Goal: Task Accomplishment & Management: Understand process/instructions

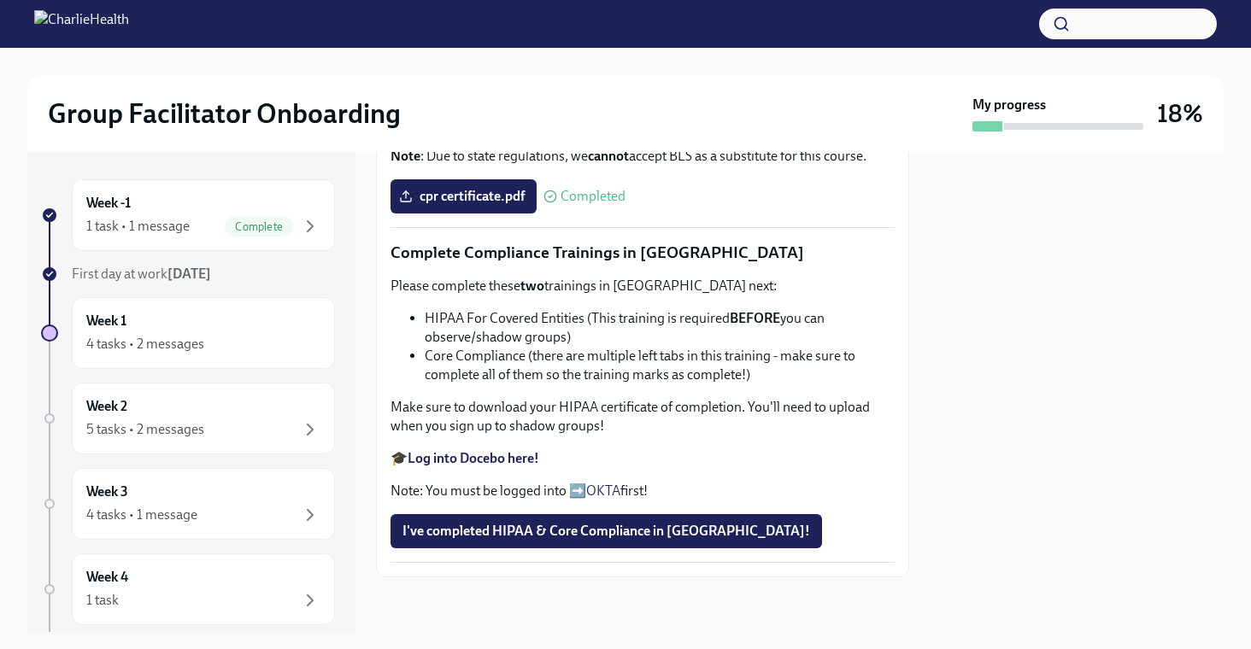
scroll to position [935, 0]
click at [460, 537] on span "I've completed HIPAA & Core Compliance in [GEOGRAPHIC_DATA]!" at bounding box center [606, 531] width 408 height 17
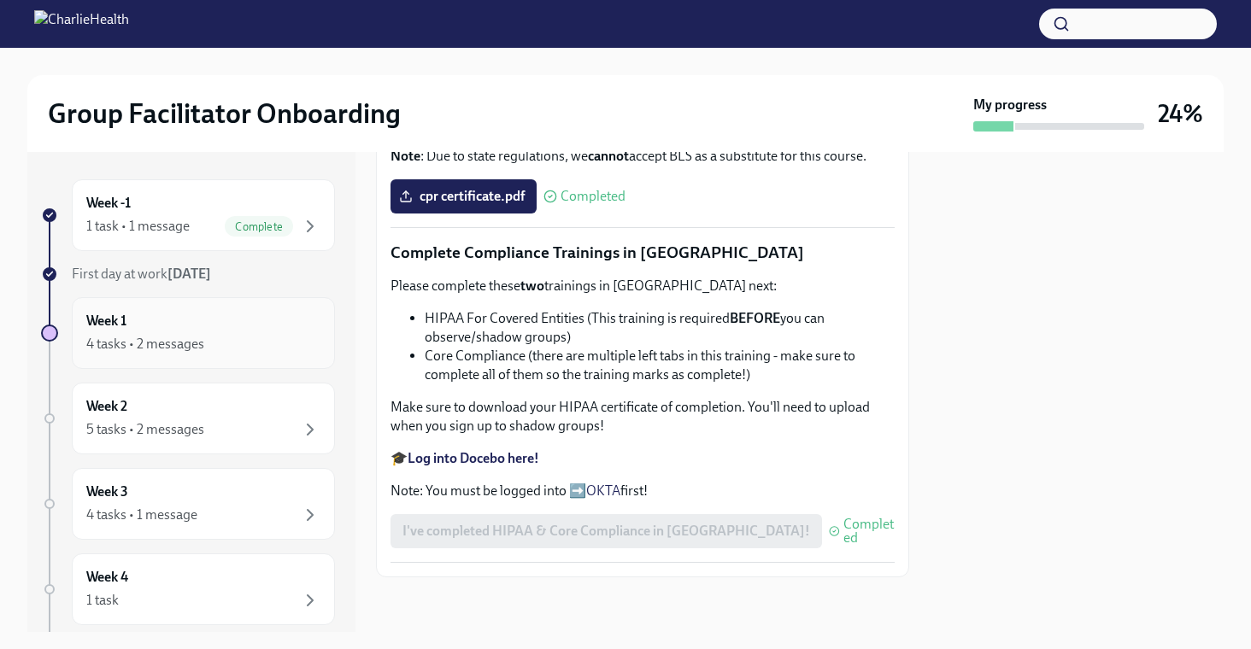
click at [257, 355] on div "Week 1 4 tasks • 2 messages" at bounding box center [203, 333] width 263 height 72
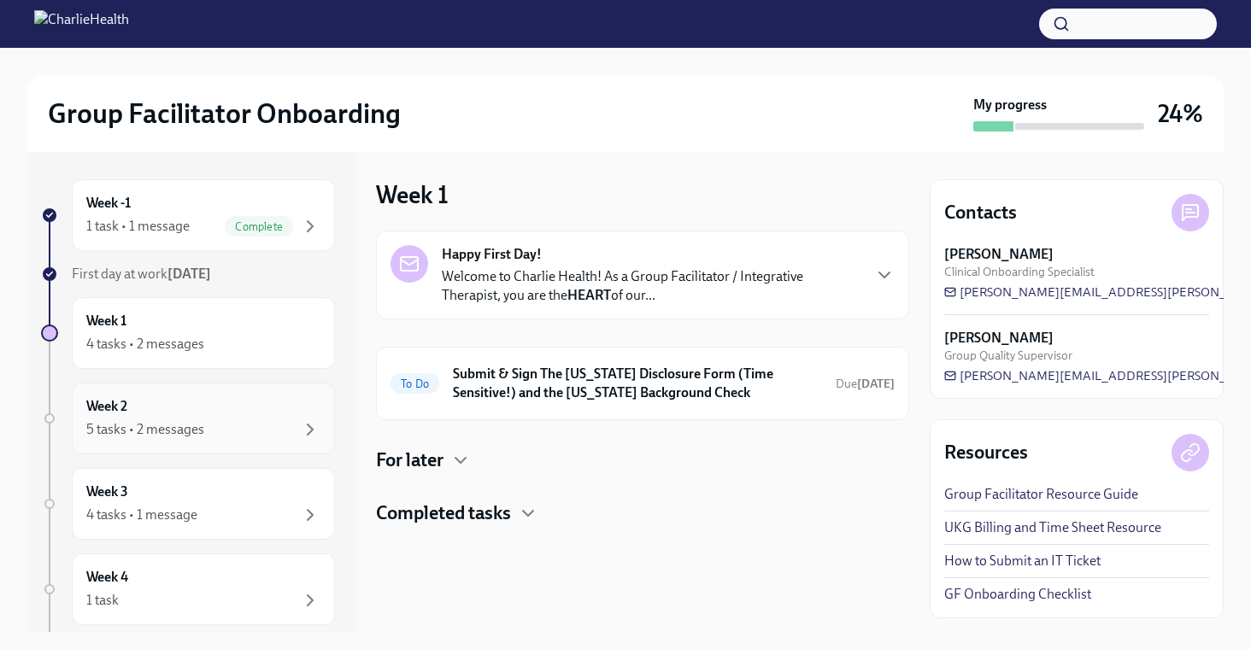
click at [267, 424] on div "5 tasks • 2 messages" at bounding box center [203, 429] width 234 height 21
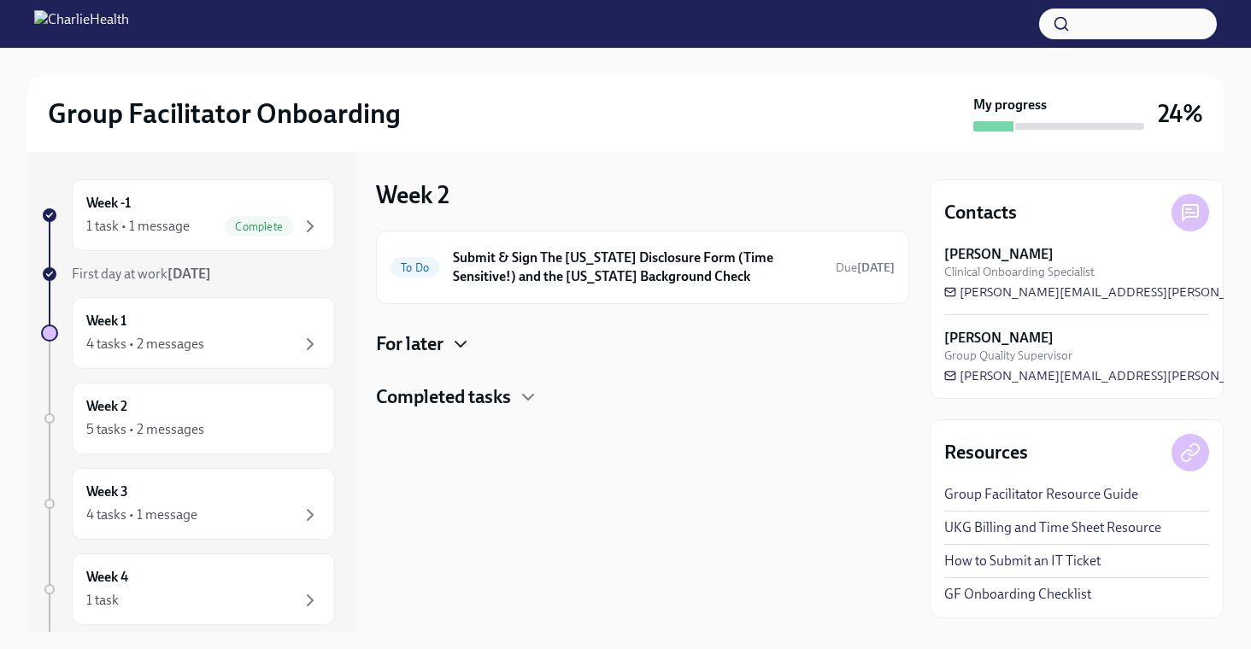
click at [461, 343] on icon "button" at bounding box center [460, 344] width 21 height 21
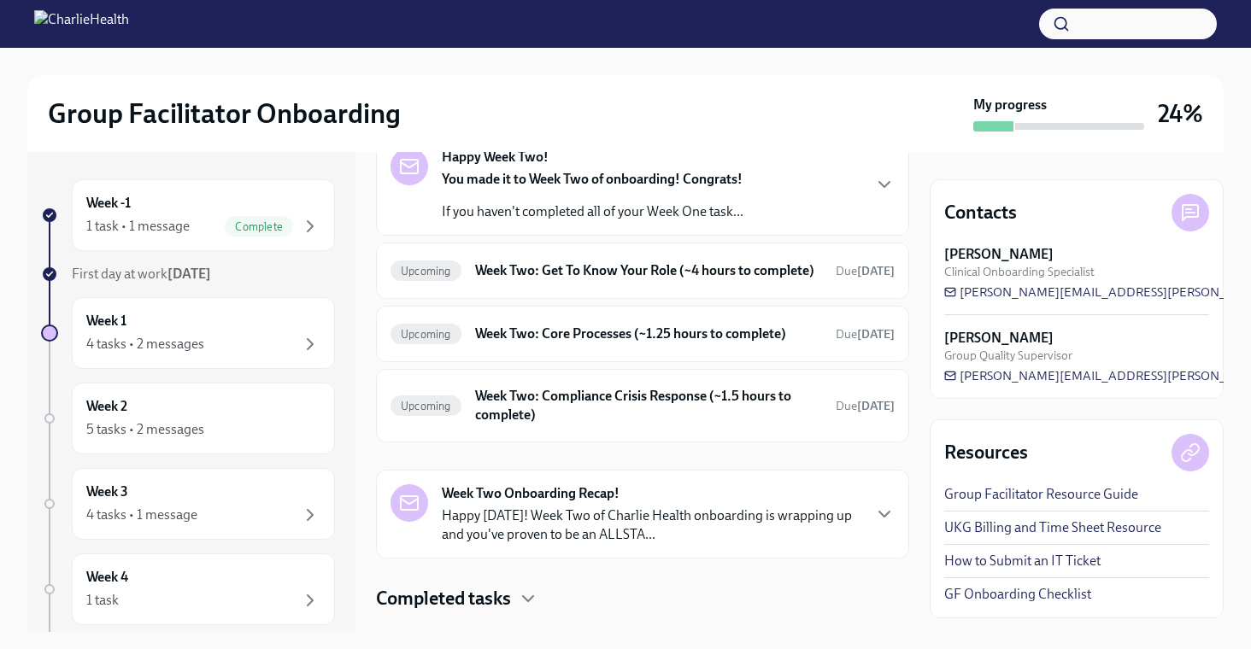
scroll to position [289, 0]
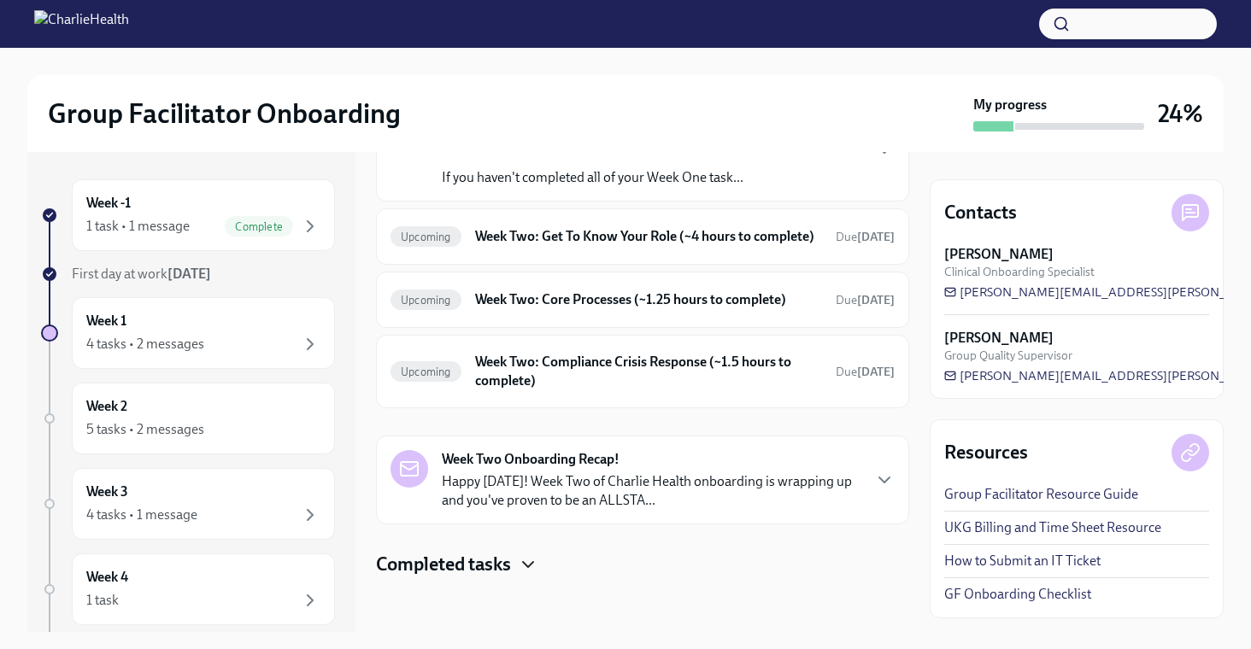
click at [524, 567] on icon "button" at bounding box center [528, 564] width 21 height 21
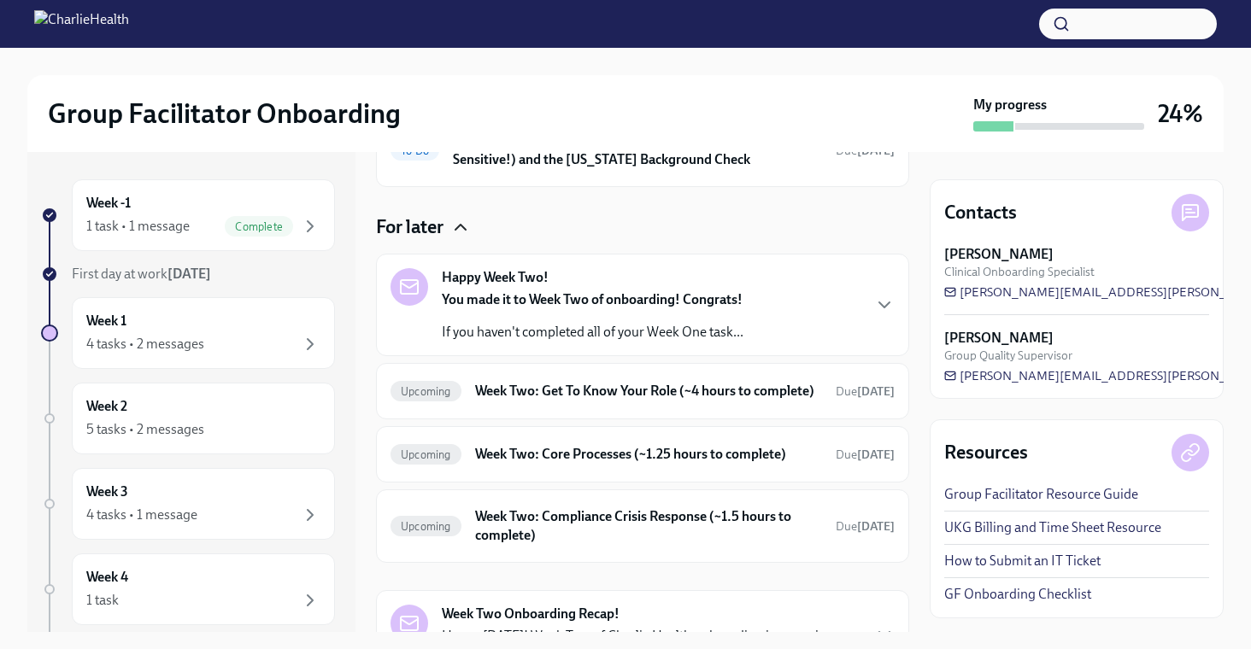
scroll to position [120, 0]
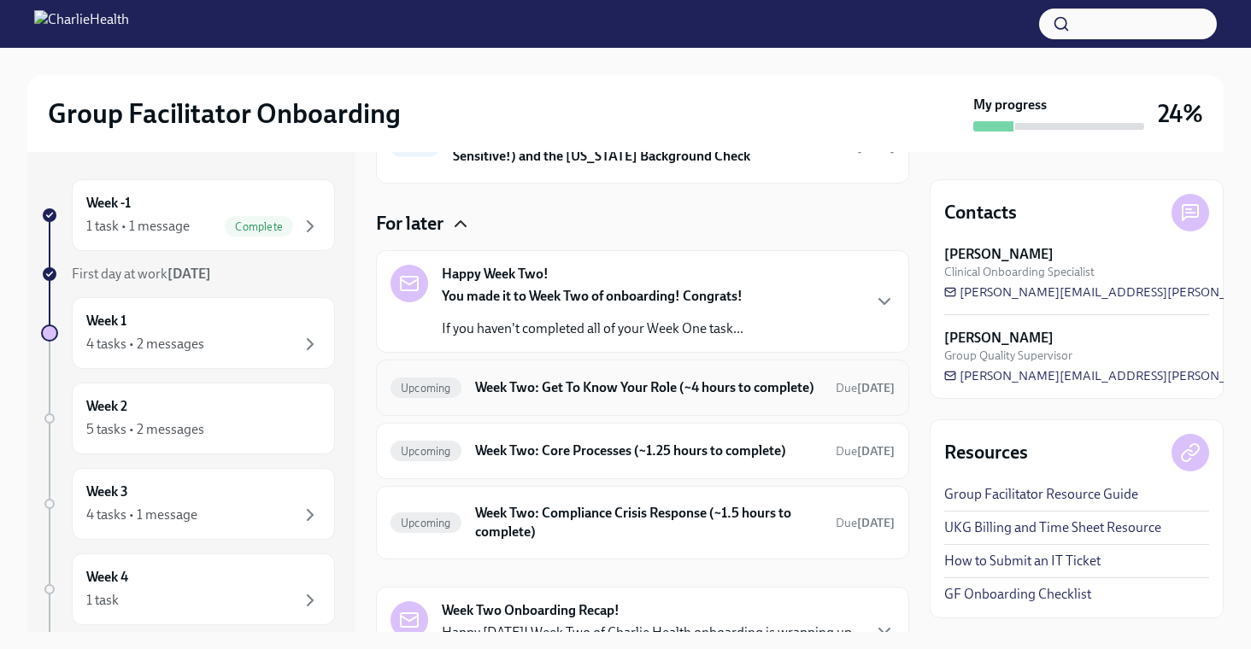
click at [601, 388] on h6 "Week Two: Get To Know Your Role (~4 hours to complete)" at bounding box center [648, 387] width 347 height 19
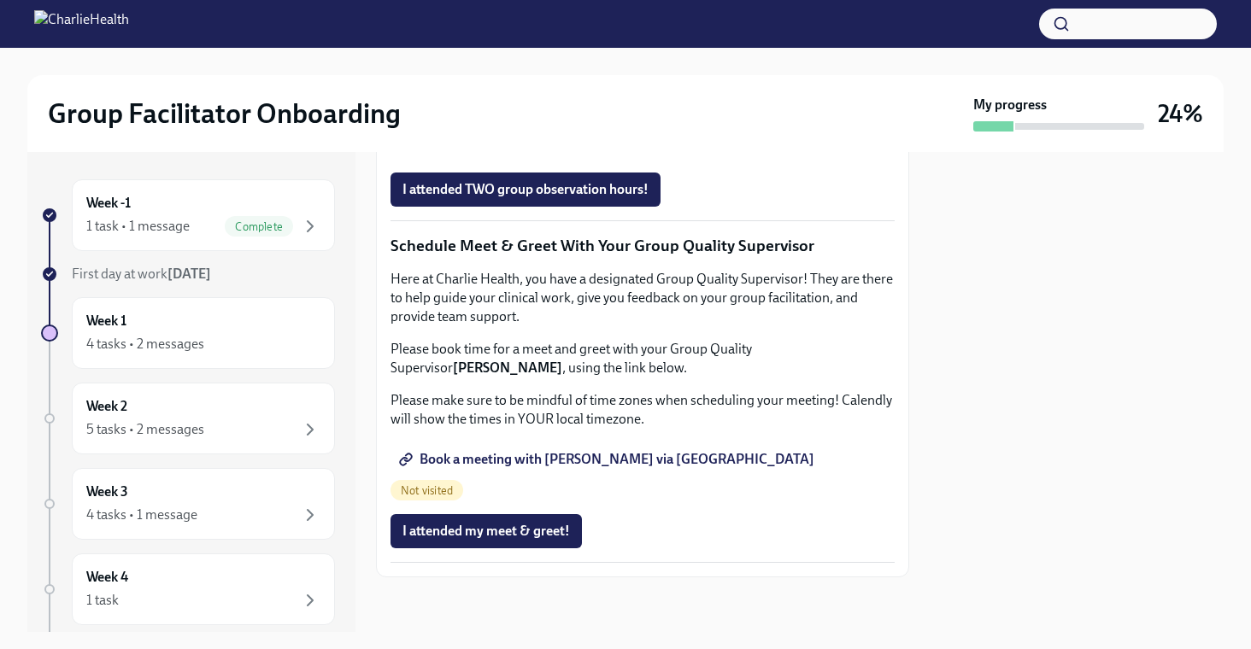
scroll to position [1651, 0]
click at [573, 468] on span "Book a meeting with [PERSON_NAME] via [GEOGRAPHIC_DATA]" at bounding box center [608, 459] width 412 height 17
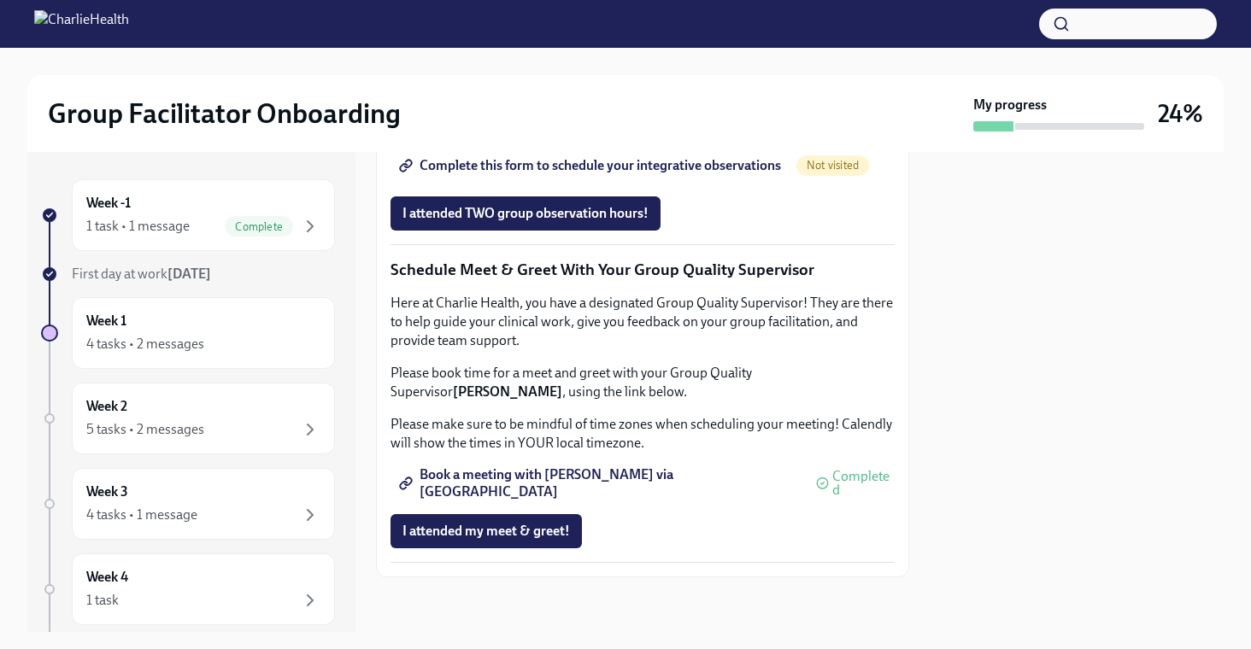
scroll to position [1671, 0]
click at [607, 479] on span "Book a meeting with [PERSON_NAME] via [GEOGRAPHIC_DATA]" at bounding box center [599, 483] width 395 height 17
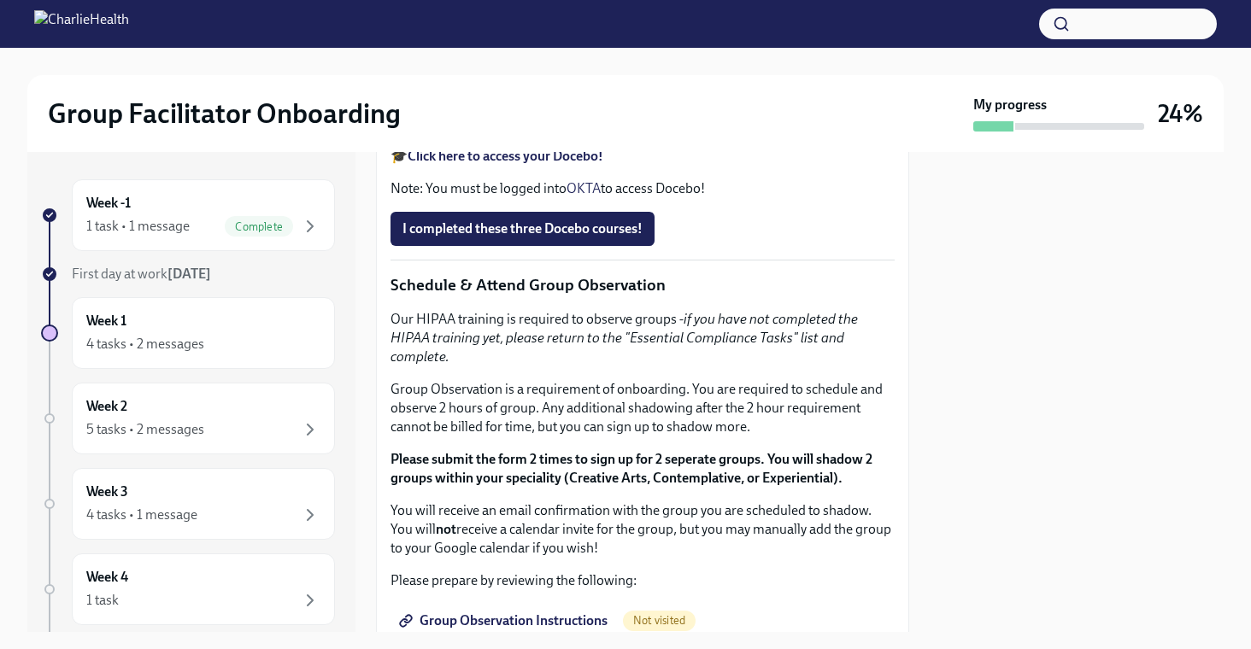
scroll to position [716, 0]
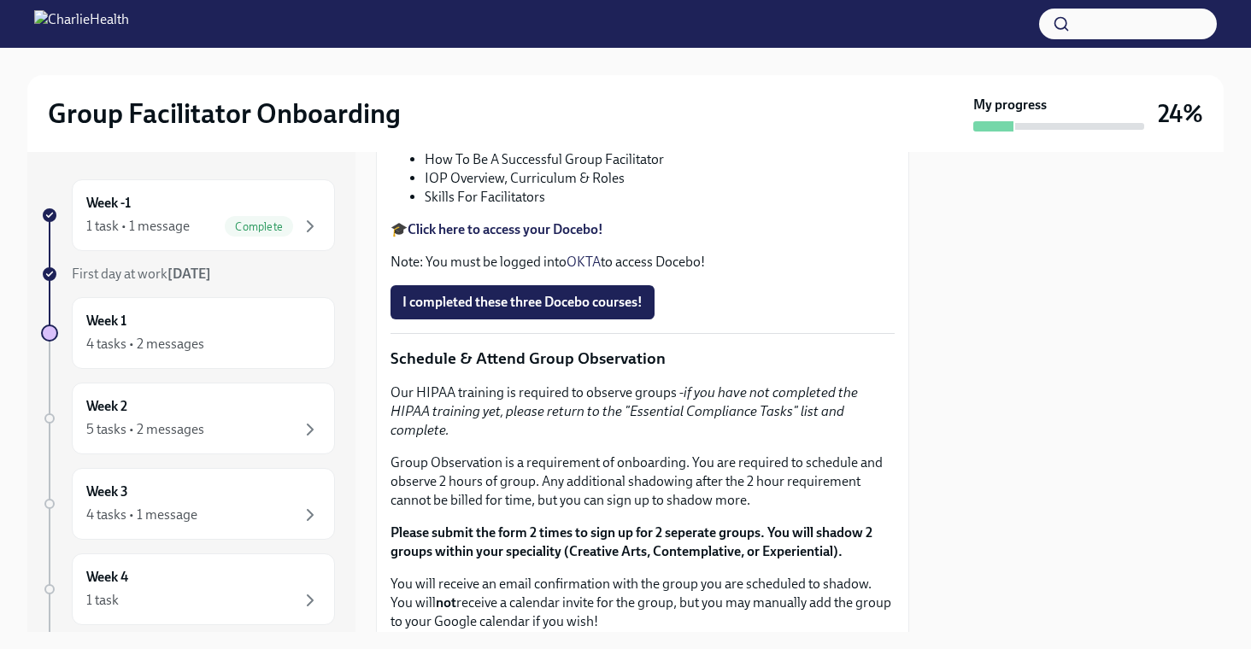
click at [551, 35] on p "Feel free to schedule an optional Meet & Greet with your Clinical Onboarding Sp…" at bounding box center [642, 16] width 504 height 38
drag, startPoint x: 622, startPoint y: 424, endPoint x: 393, endPoint y: 427, distance: 229.0
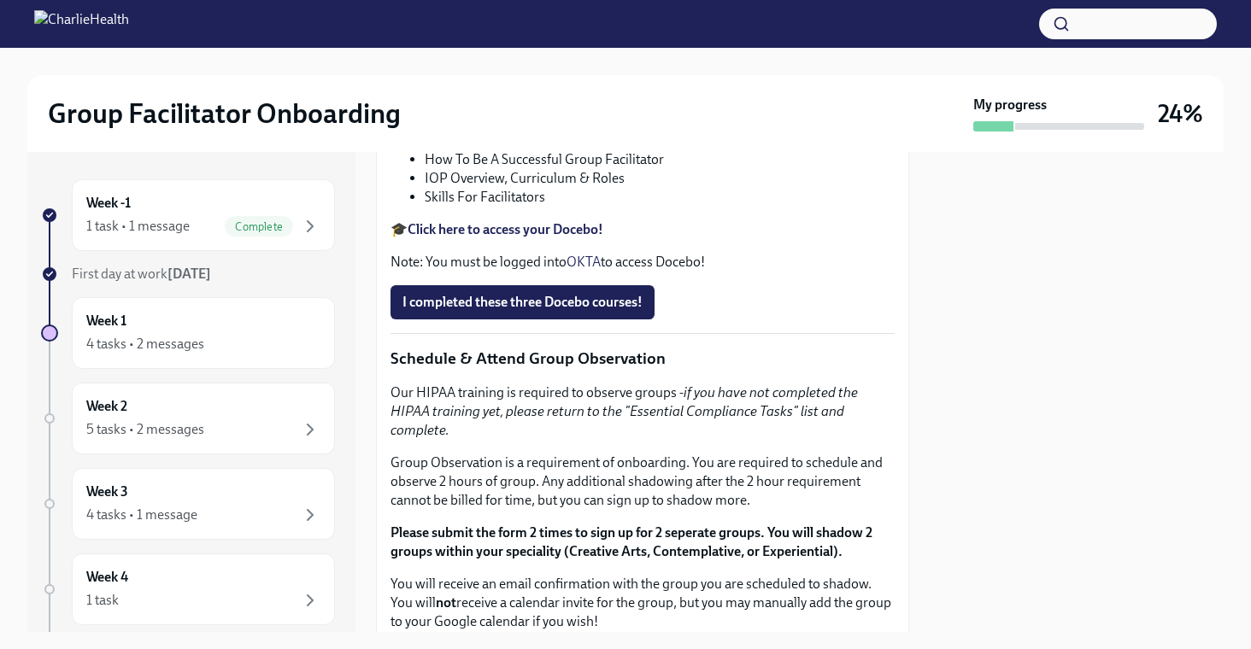
click at [393, 35] on p "Feel free to schedule an optional Meet & Greet with your Clinical Onboarding Sp…" at bounding box center [642, 16] width 504 height 38
copy p "[URL][DOMAIN_NAME]"
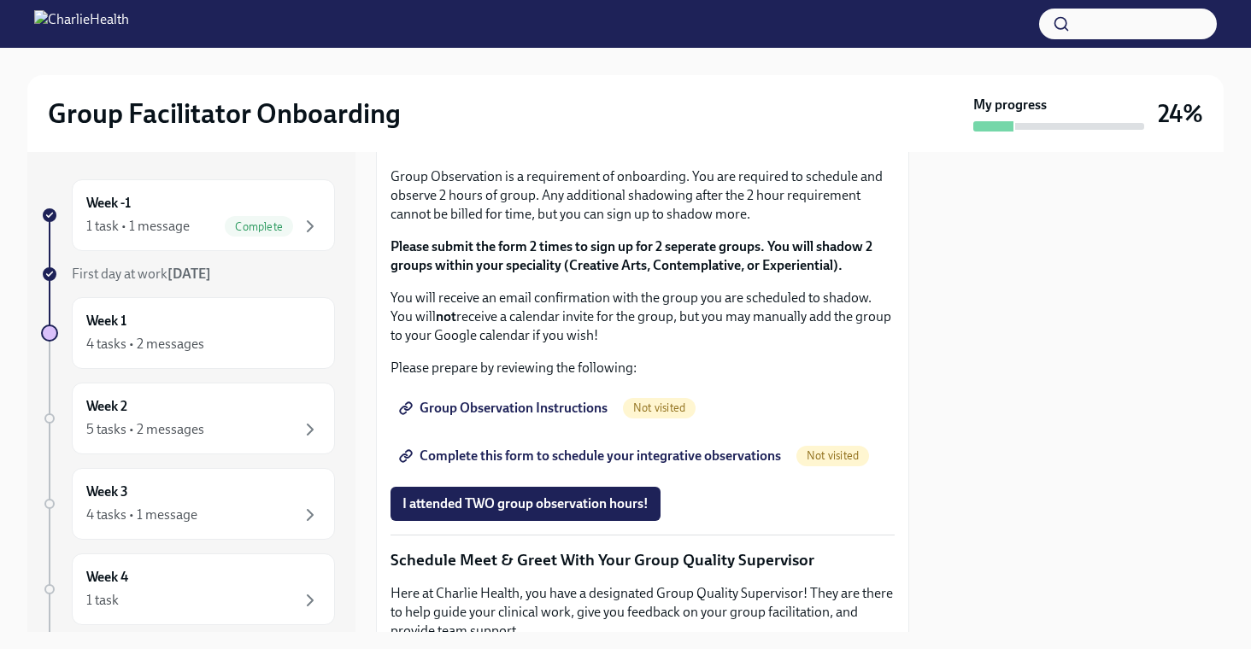
scroll to position [1001, 0]
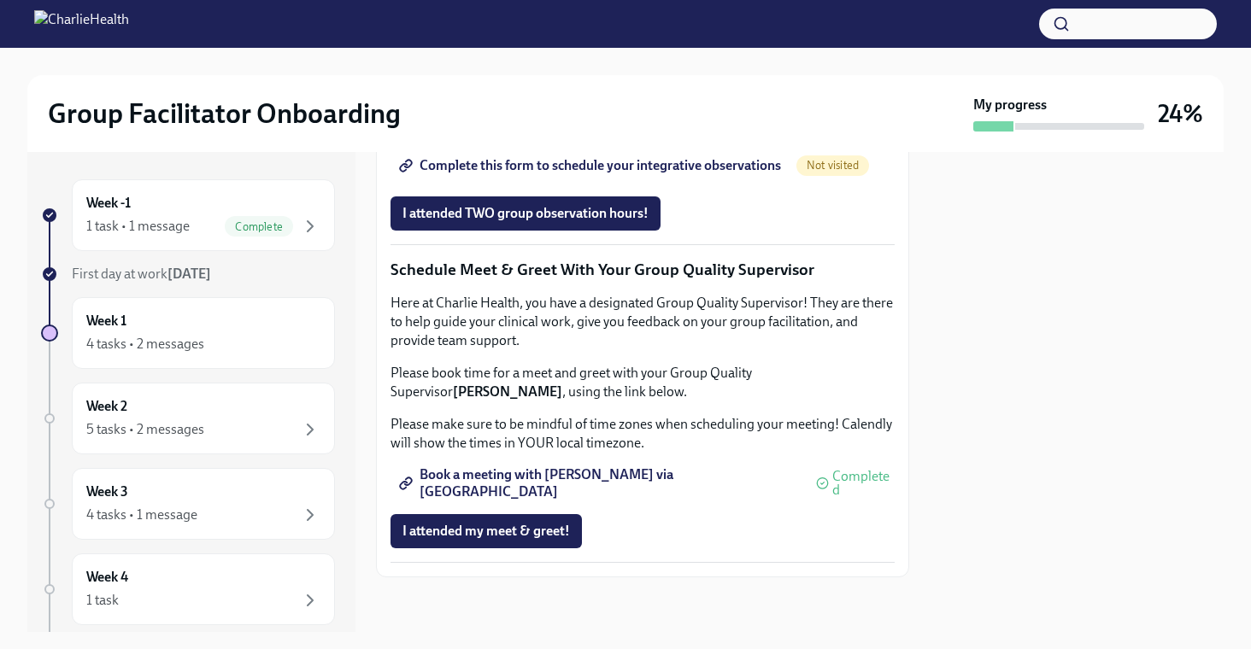
scroll to position [1393, 0]
click at [526, 126] on span "Group Observation Instructions" at bounding box center [504, 117] width 205 height 17
click at [563, 174] on span "Complete this form to schedule your integrative observations" at bounding box center [591, 165] width 378 height 17
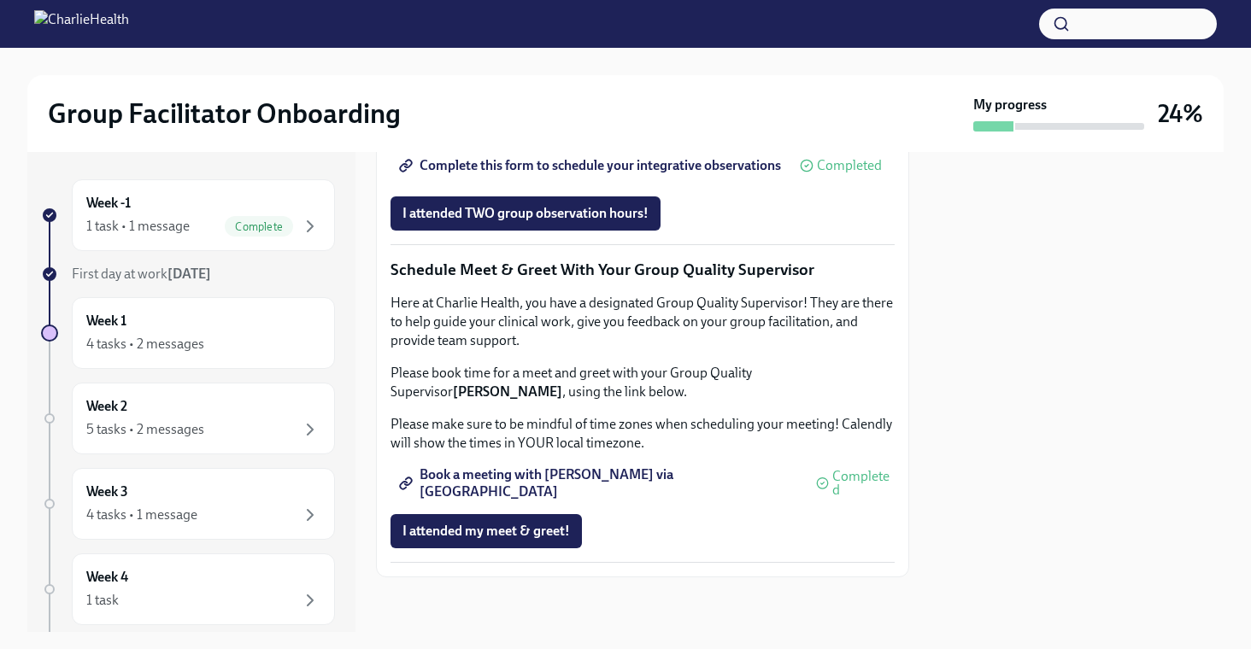
click at [530, 484] on span "Book a meeting with [PERSON_NAME] via [GEOGRAPHIC_DATA]" at bounding box center [599, 483] width 395 height 17
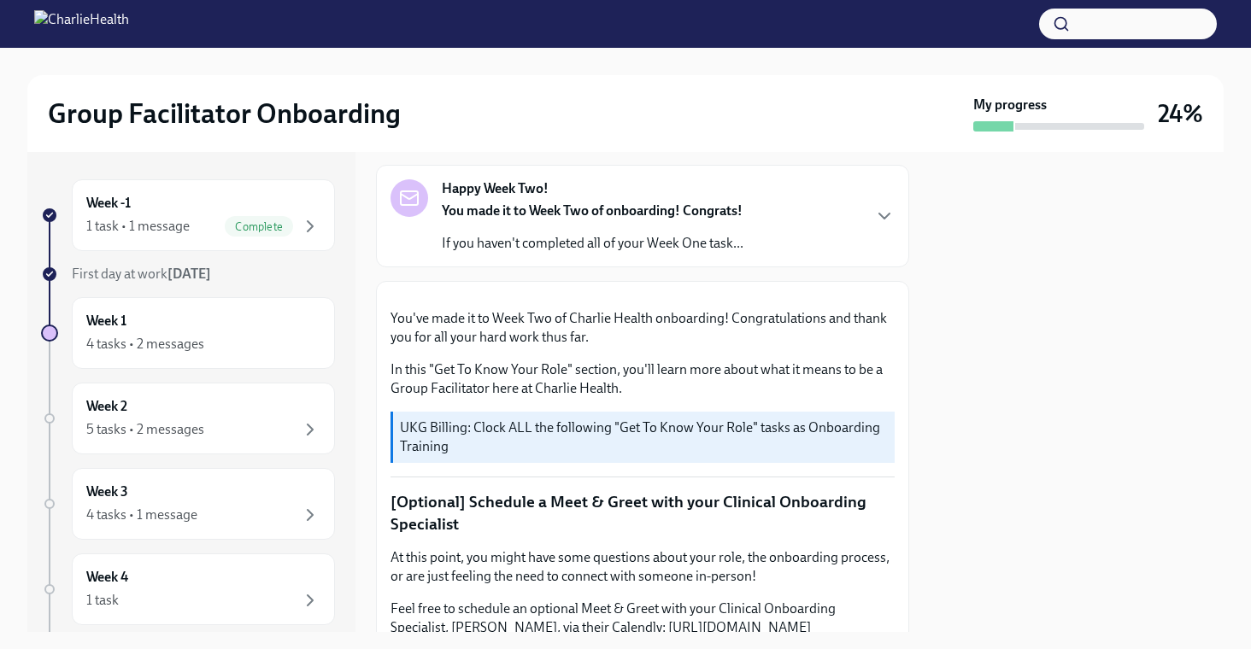
scroll to position [0, 0]
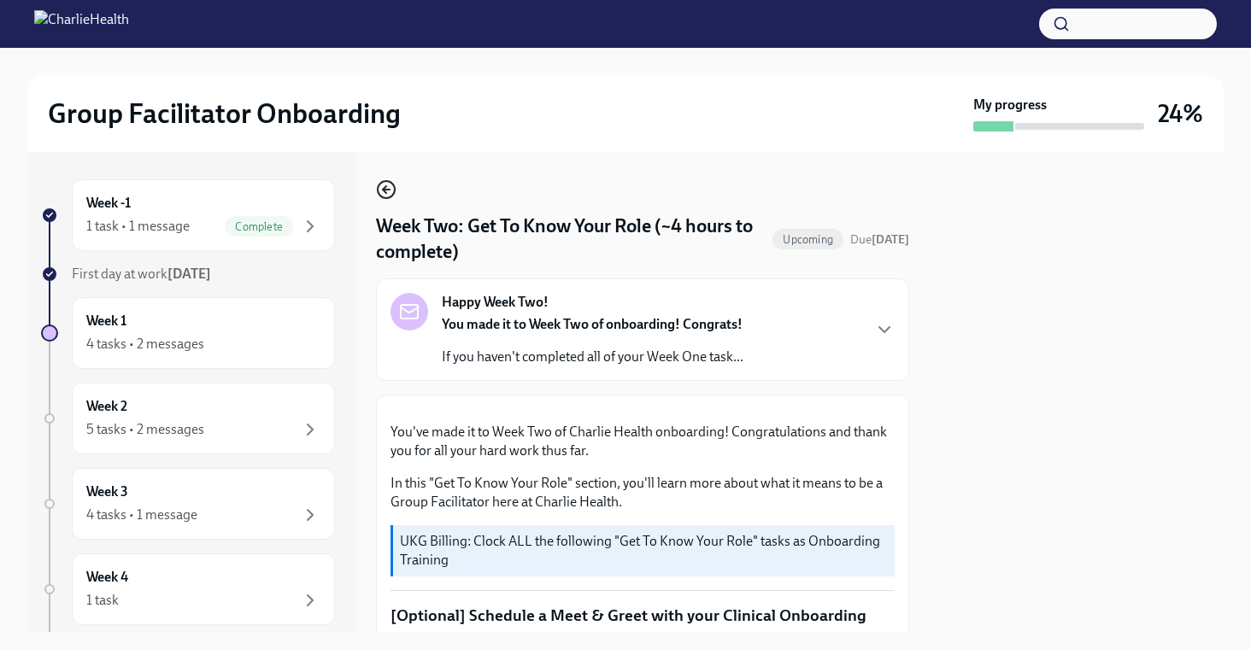
click at [380, 192] on icon "button" at bounding box center [386, 189] width 21 height 21
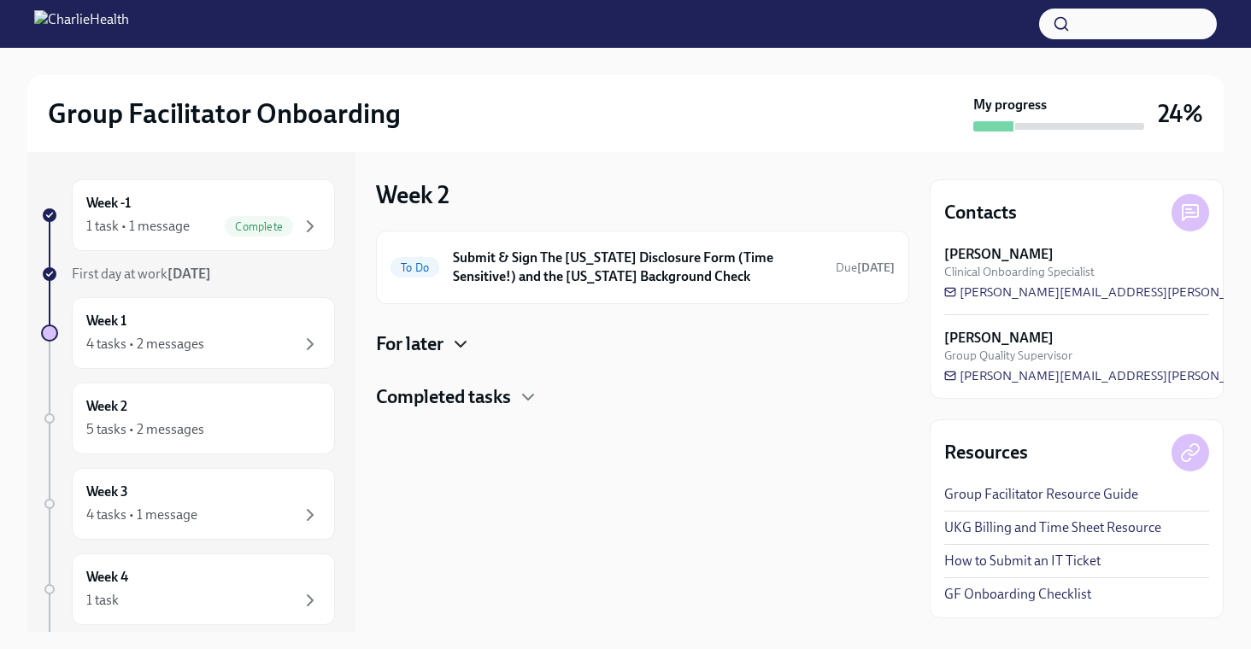
click at [461, 342] on icon "button" at bounding box center [460, 344] width 21 height 21
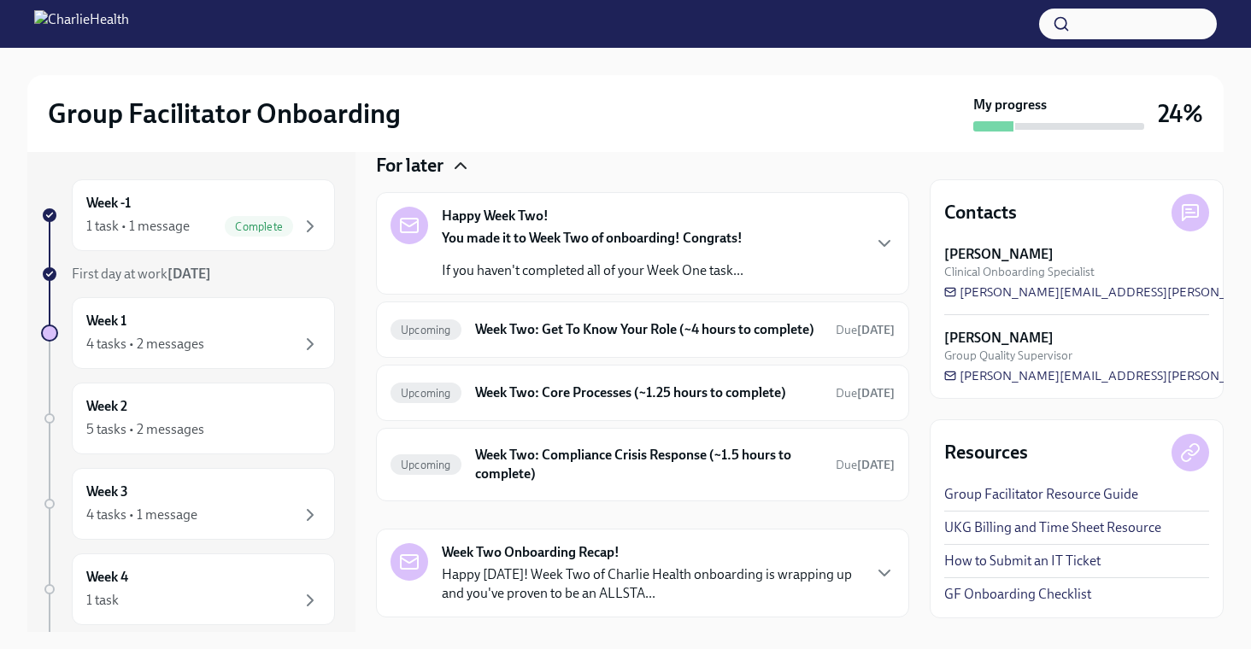
scroll to position [182, 0]
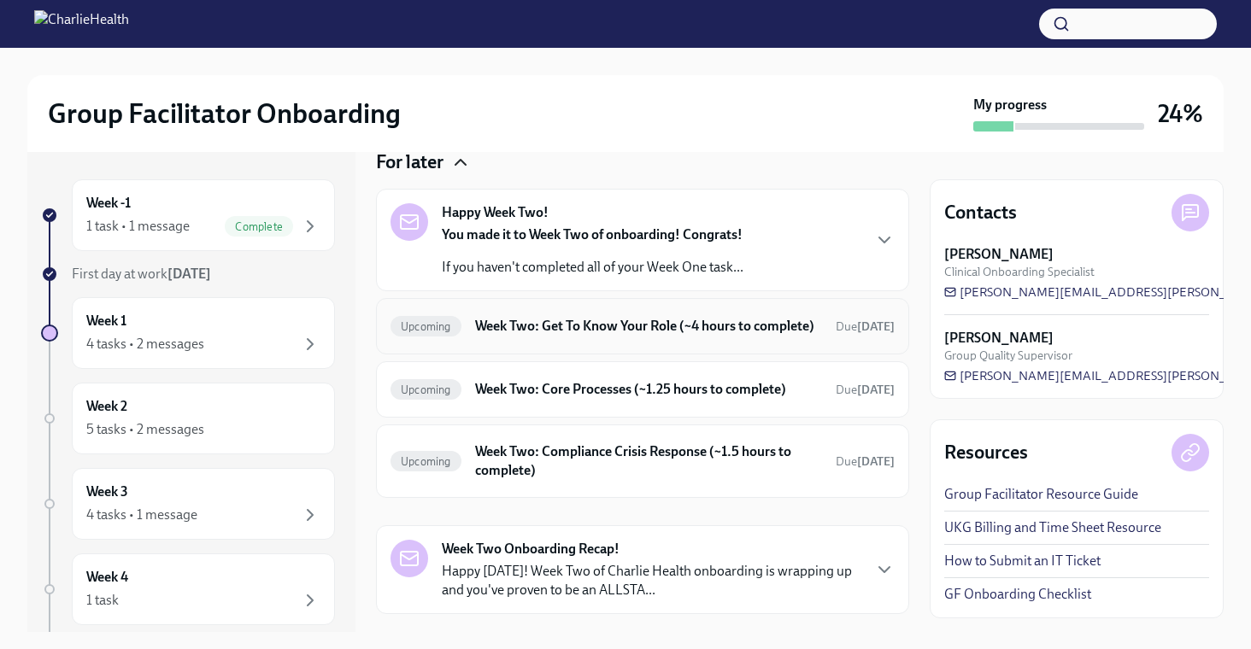
click at [597, 334] on h6 "Week Two: Get To Know Your Role (~4 hours to complete)" at bounding box center [648, 326] width 347 height 19
